Goal: Check status: Check status

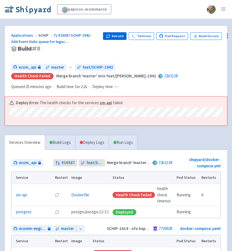
scroll to position [17, 0]
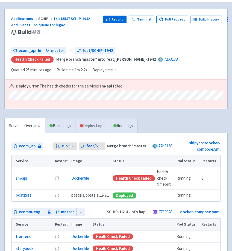
click at [92, 125] on link "Deploy Logs" at bounding box center [92, 125] width 34 height 15
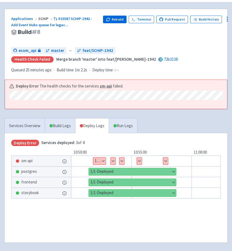
click at [104, 160] on button "Show details" at bounding box center [99, 160] width 13 height 7
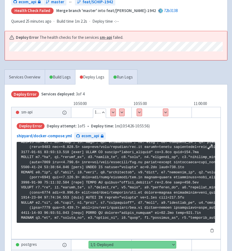
scroll to position [125, 0]
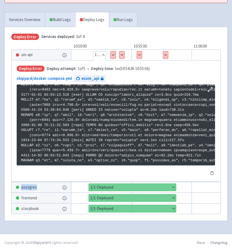
drag, startPoint x: 59, startPoint y: 162, endPoint x: 150, endPoint y: 180, distance: 93.4
click at [150, 180] on div "Deploy Error Deploy attempt: 1 of 5 • Deploy time: 1m ( 10:54:26 - 10:55:56 ) s…" at bounding box center [115, 121] width 209 height 122
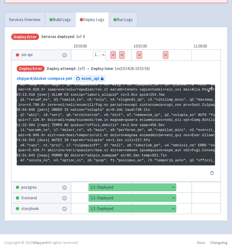
scroll to position [936, 0]
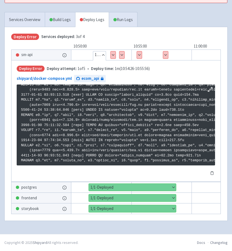
click at [112, 55] on button "Show details" at bounding box center [113, 54] width 5 height 7
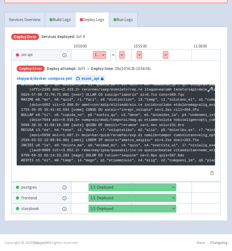
click at [137, 54] on button "Show details" at bounding box center [139, 54] width 5 height 7
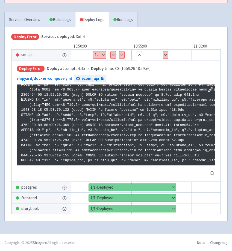
click at [164, 53] on button "Show details" at bounding box center [165, 54] width 5 height 7
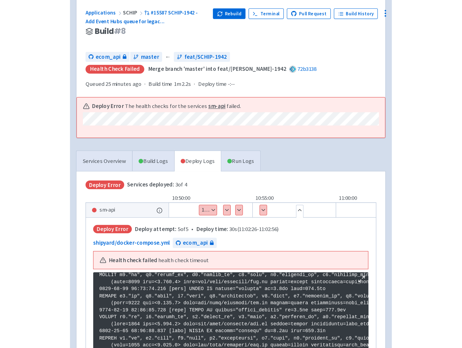
scroll to position [0, 0]
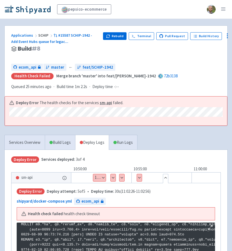
click at [139, 179] on button "Show details" at bounding box center [139, 177] width 5 height 7
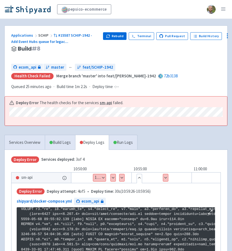
click at [165, 178] on button "Show details" at bounding box center [165, 177] width 5 height 7
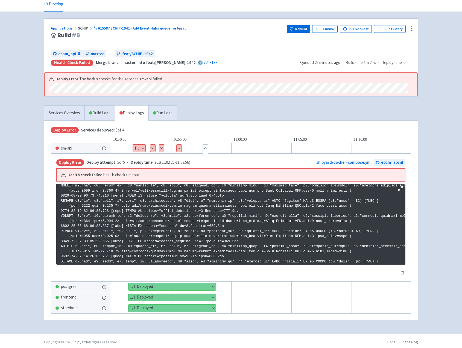
scroll to position [27, 0]
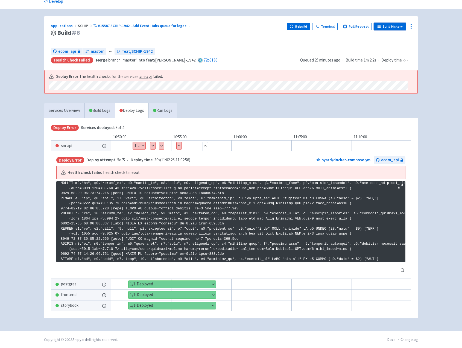
click at [232, 26] on link "Build History" at bounding box center [390, 27] width 32 height 8
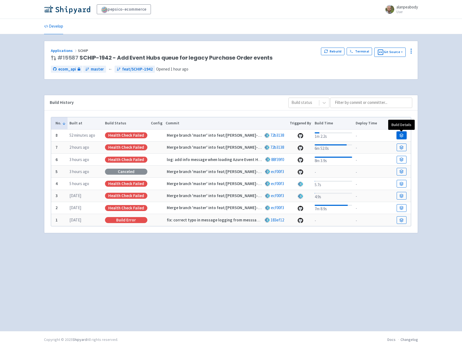
click at [399, 135] on icon at bounding box center [401, 135] width 4 height 4
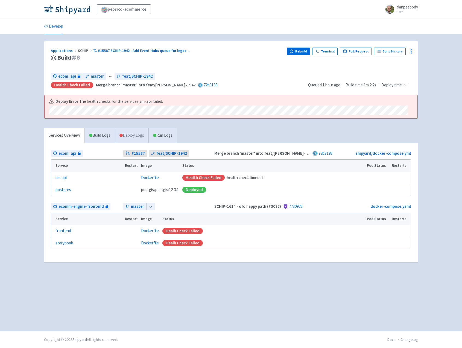
click at [129, 136] on link "Deploy Logs" at bounding box center [132, 135] width 34 height 15
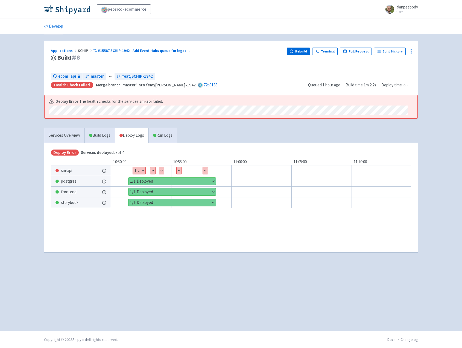
click at [151, 171] on button "Show details" at bounding box center [152, 170] width 5 height 7
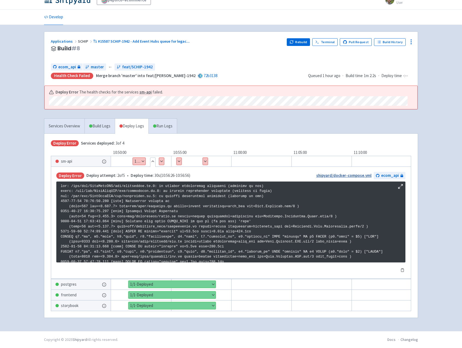
click at [345, 173] on link "shipyard/docker-compose.yml" at bounding box center [343, 175] width 55 height 5
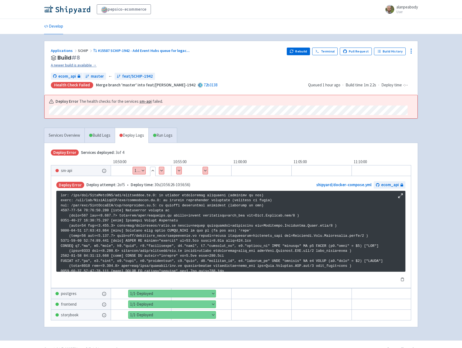
click at [81, 64] on link "A newer build is available →" at bounding box center [167, 65] width 232 height 6
